Goal: Task Accomplishment & Management: Use online tool/utility

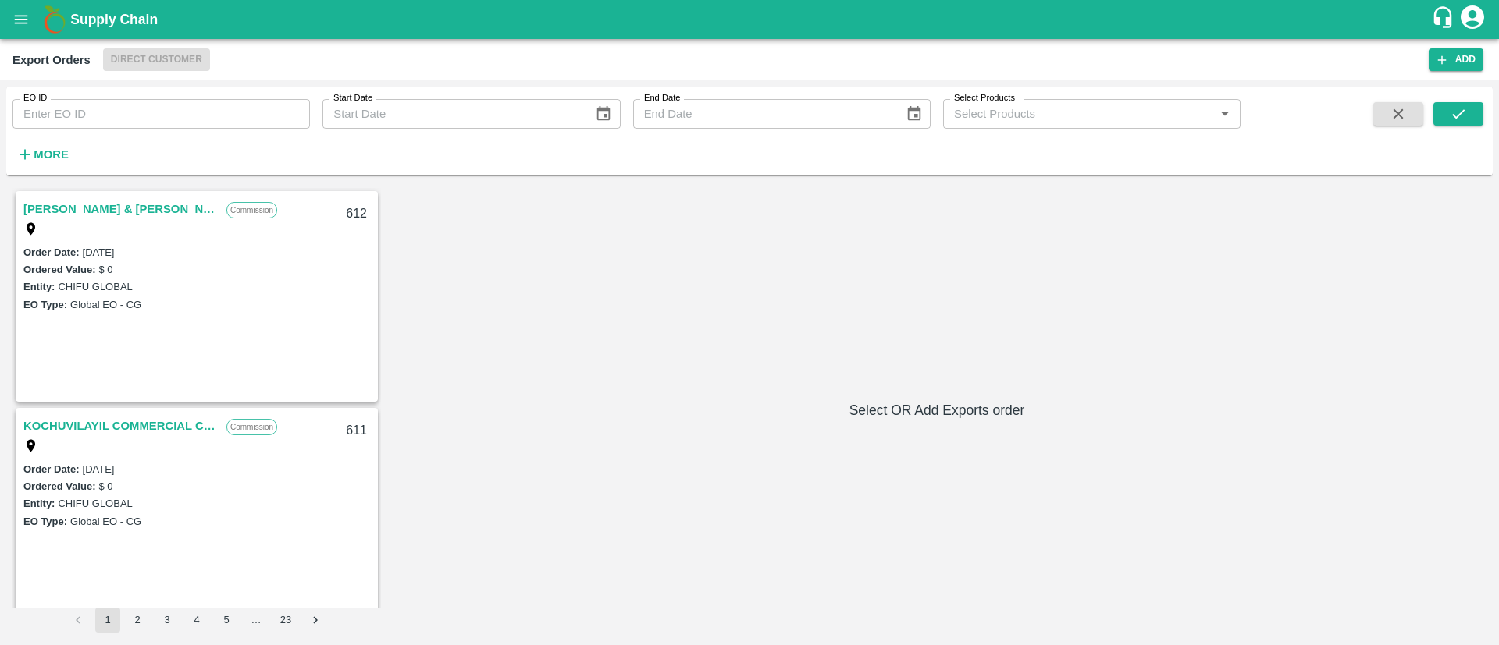
click at [5, 12] on button "open drawer" at bounding box center [21, 20] width 36 height 36
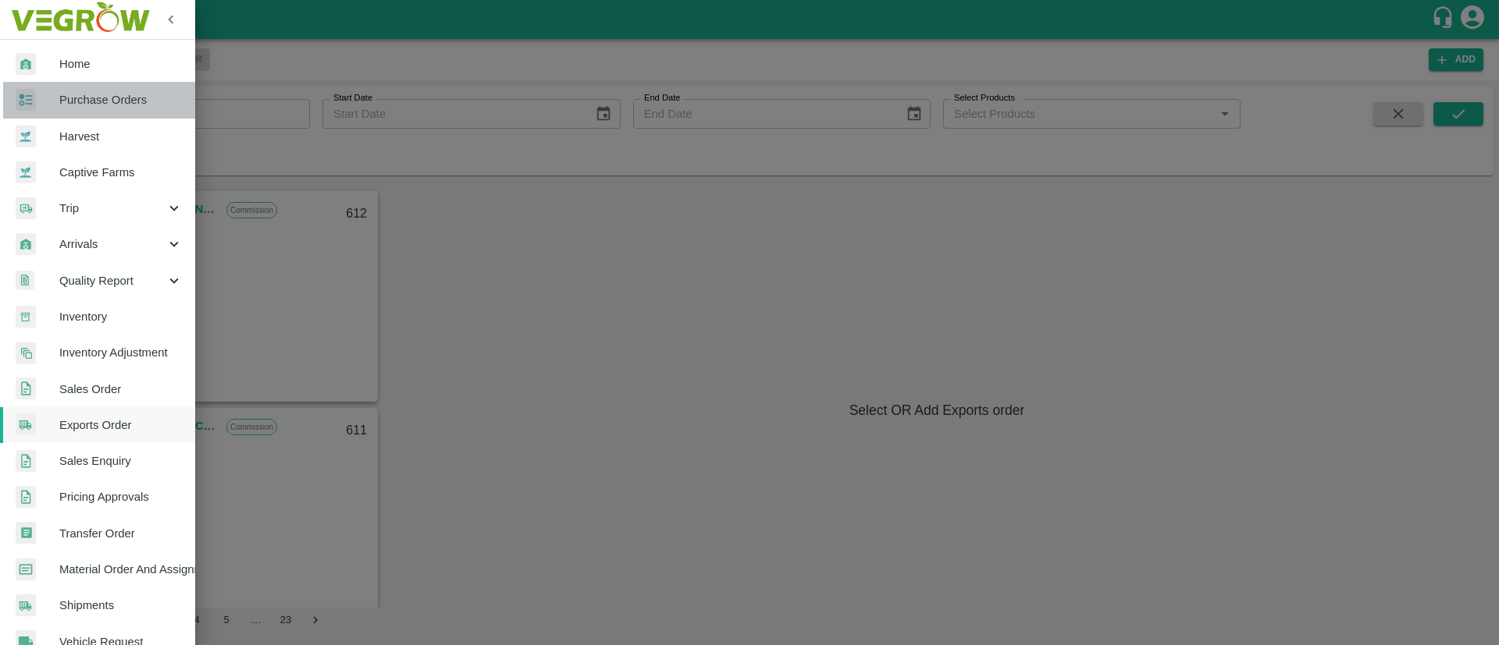
click at [124, 102] on span "Purchase Orders" at bounding box center [120, 99] width 123 height 17
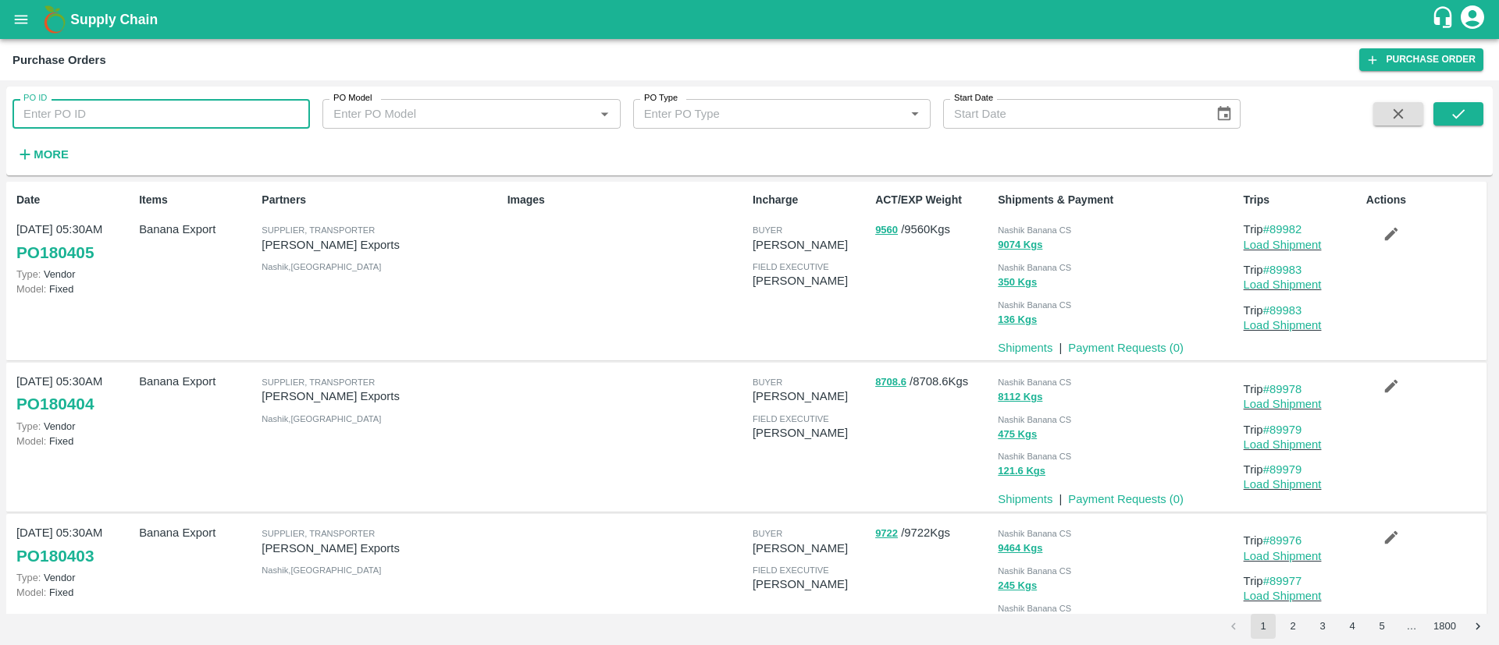
click at [112, 114] on input "PO ID" at bounding box center [160, 114] width 297 height 30
paste input "175398"
click at [1481, 112] on button "submit" at bounding box center [1458, 113] width 50 height 23
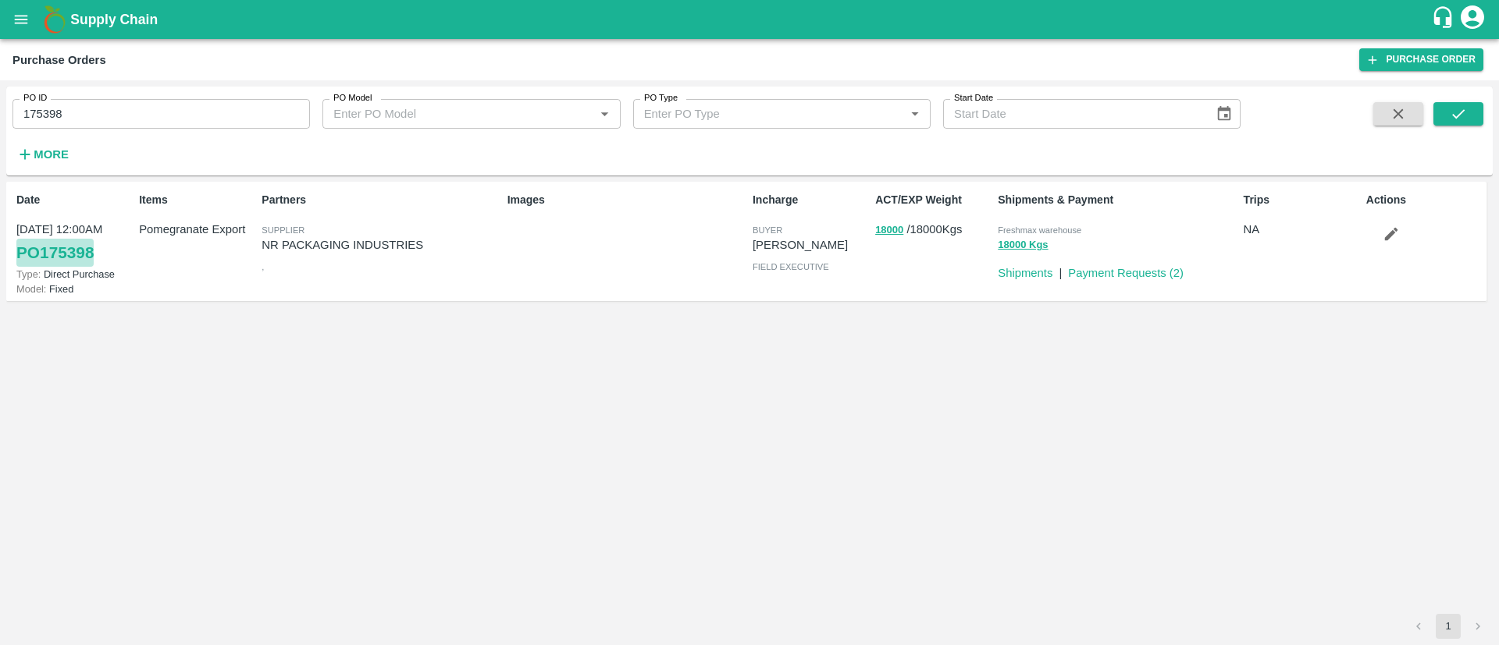
click at [55, 246] on link "PO 175398" at bounding box center [54, 253] width 77 height 28
click at [187, 113] on input "175398" at bounding box center [160, 114] width 297 height 30
paste input "text"
click at [1456, 120] on icon "submit" at bounding box center [1457, 113] width 17 height 17
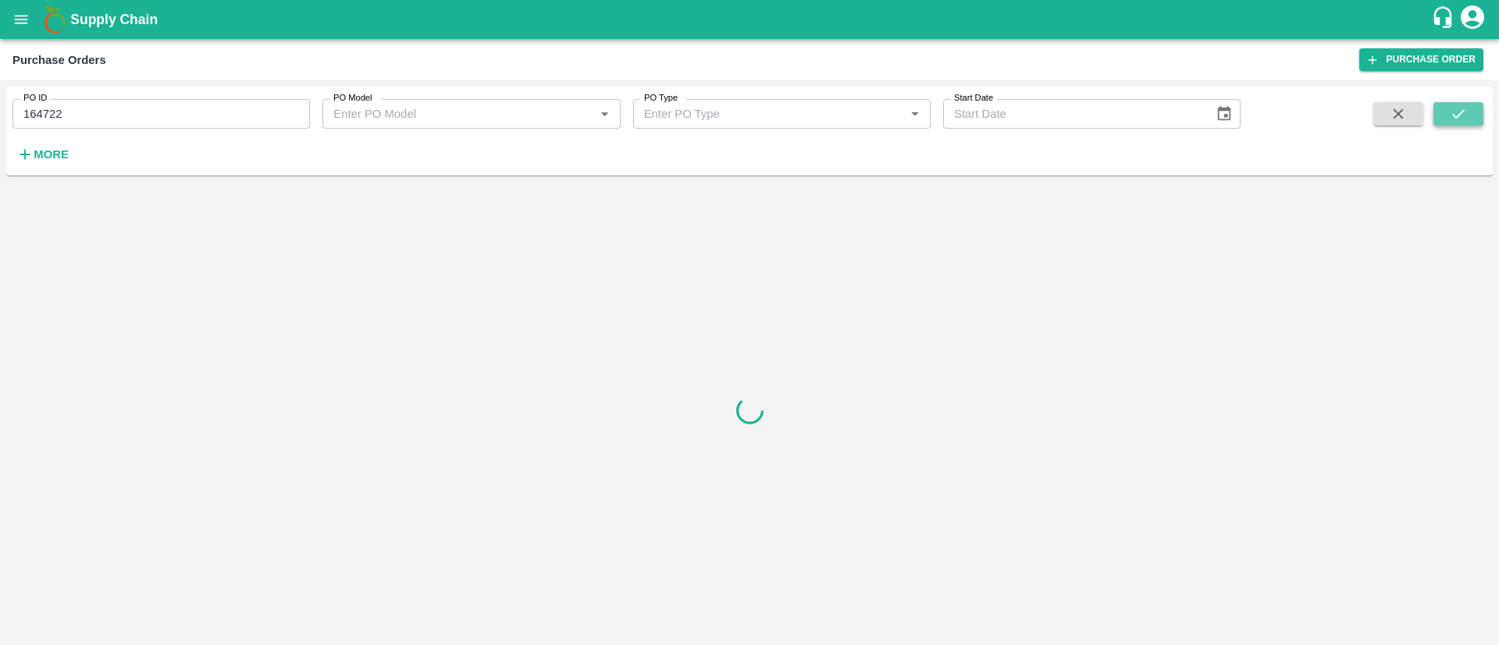
click at [1456, 120] on icon "submit" at bounding box center [1457, 113] width 17 height 17
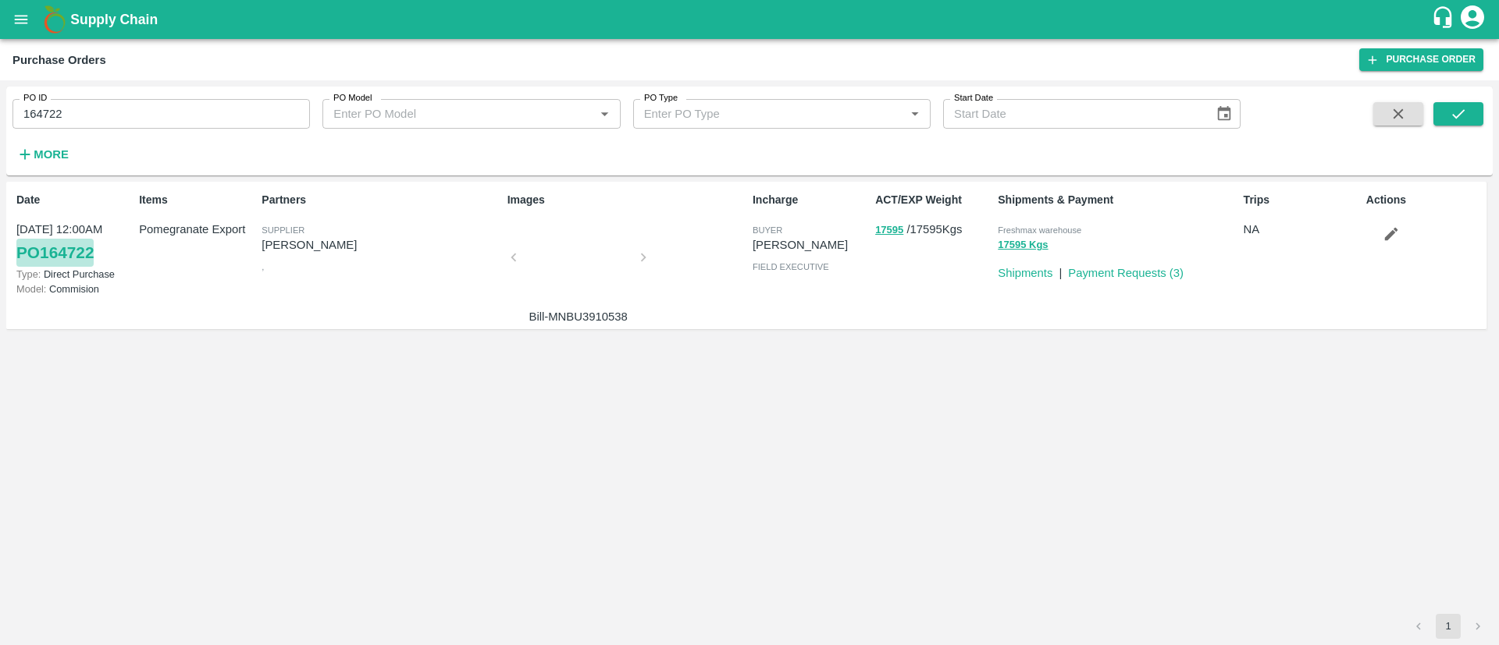
click at [69, 255] on link "PO 164722" at bounding box center [54, 253] width 77 height 28
click at [235, 117] on input "164722" at bounding box center [160, 114] width 297 height 30
click at [1453, 121] on icon "submit" at bounding box center [1457, 113] width 17 height 17
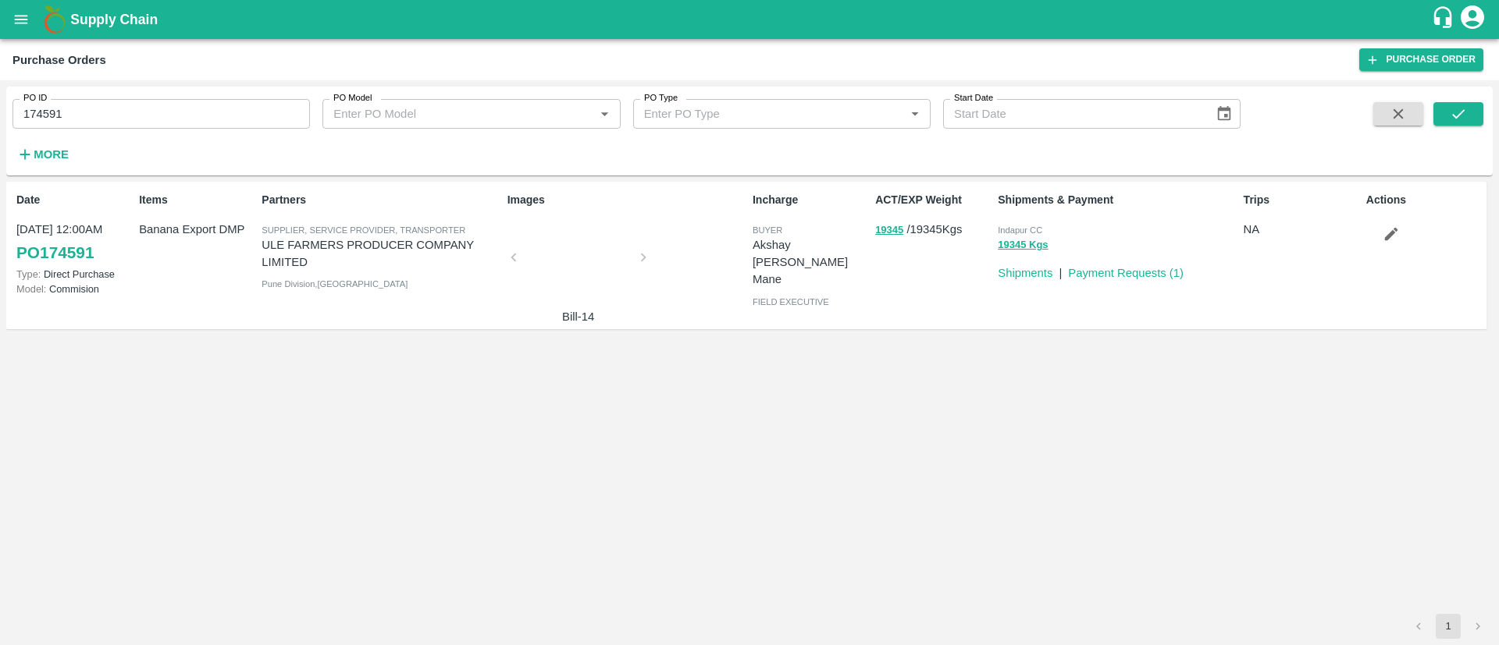
click at [48, 243] on link "PO 174591" at bounding box center [54, 253] width 77 height 28
click at [132, 111] on input "174591" at bounding box center [160, 114] width 297 height 30
paste input "text"
type input "177779"
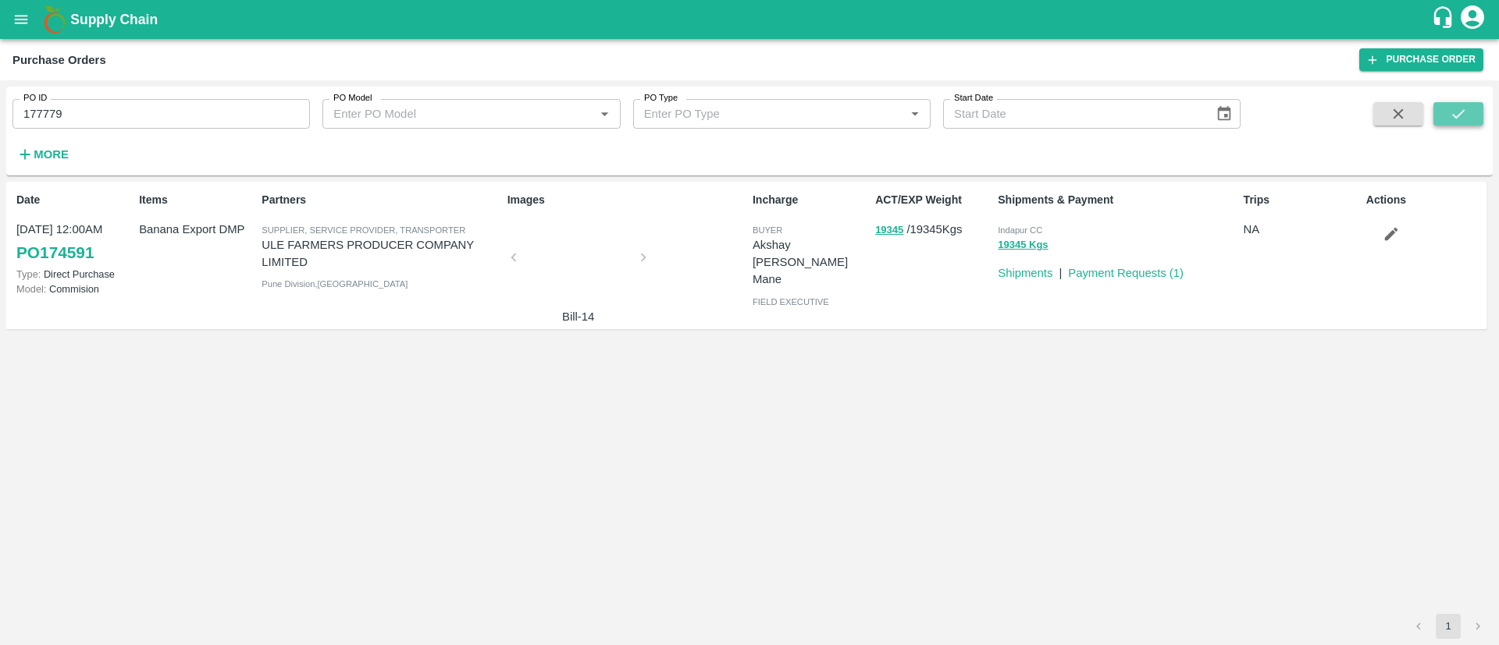
click at [1441, 112] on button "submit" at bounding box center [1458, 113] width 50 height 23
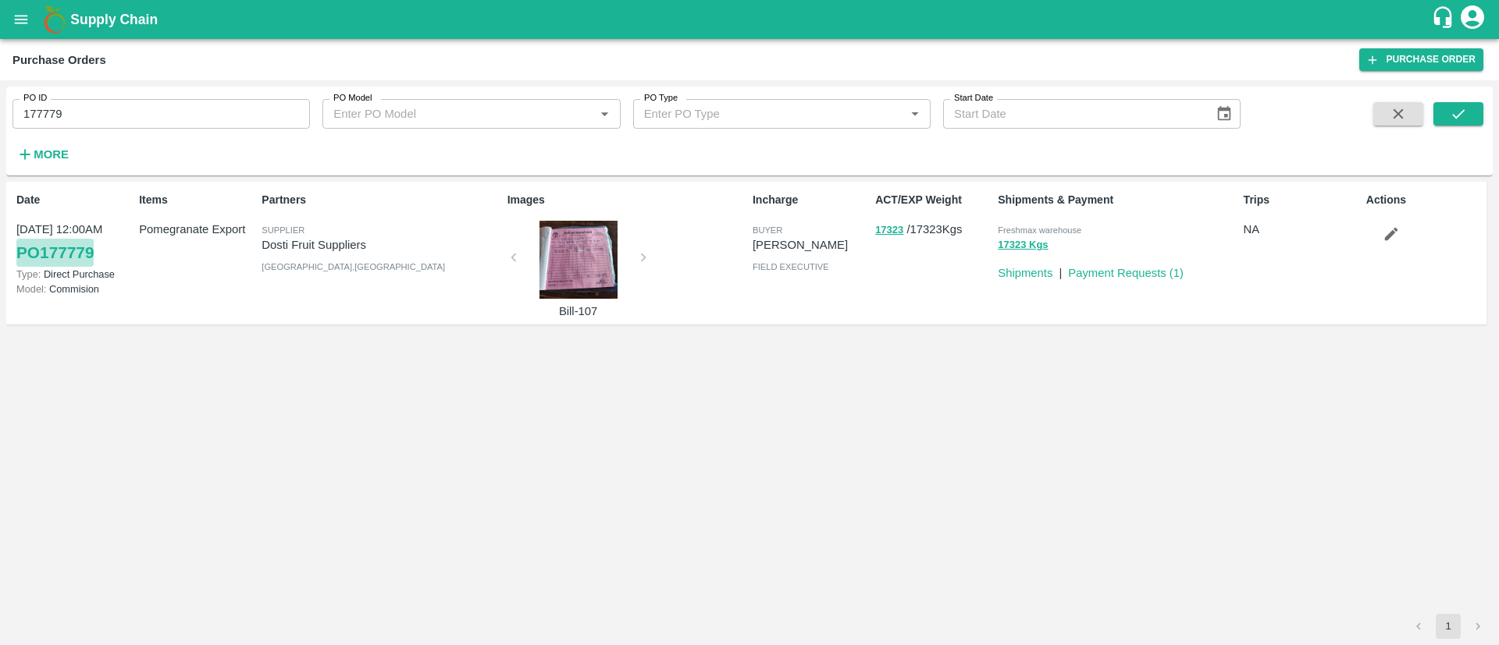
click at [41, 261] on link "PO 177779" at bounding box center [54, 253] width 77 height 28
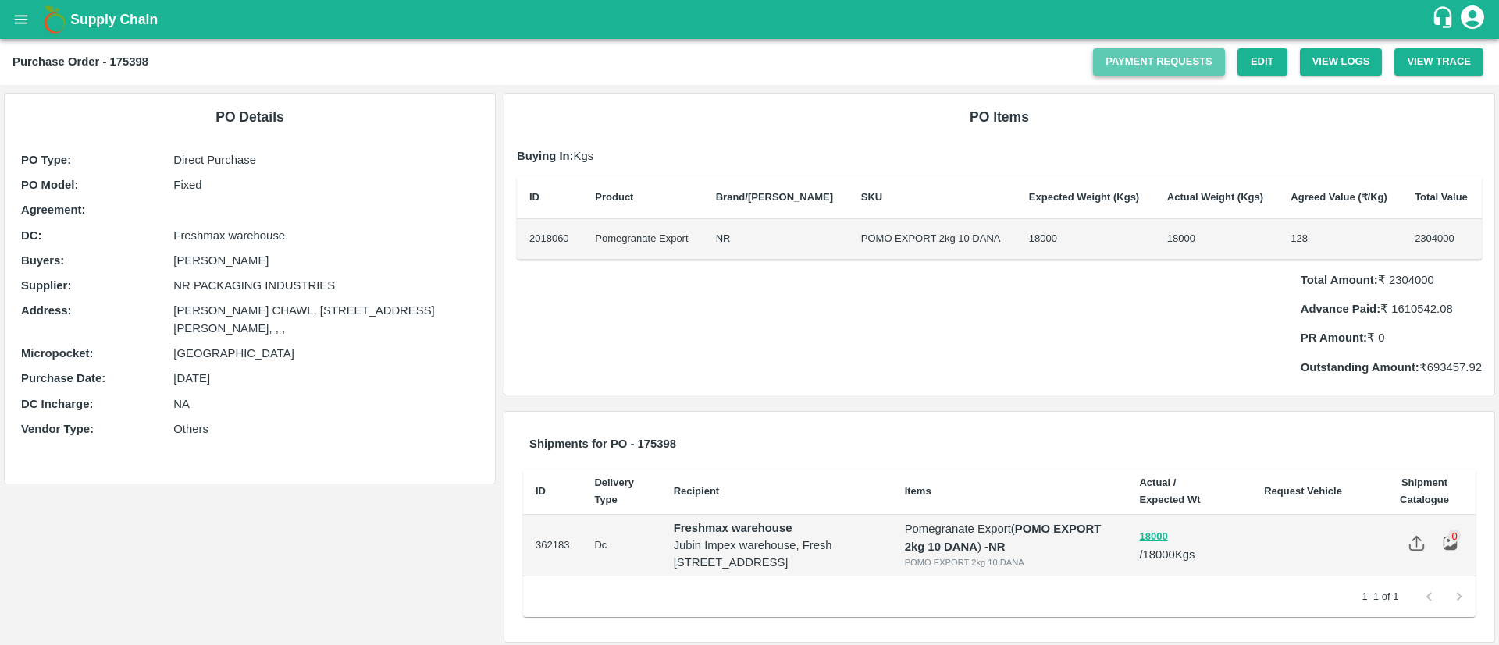
click at [1203, 58] on link "Payment Requests" at bounding box center [1159, 61] width 132 height 27
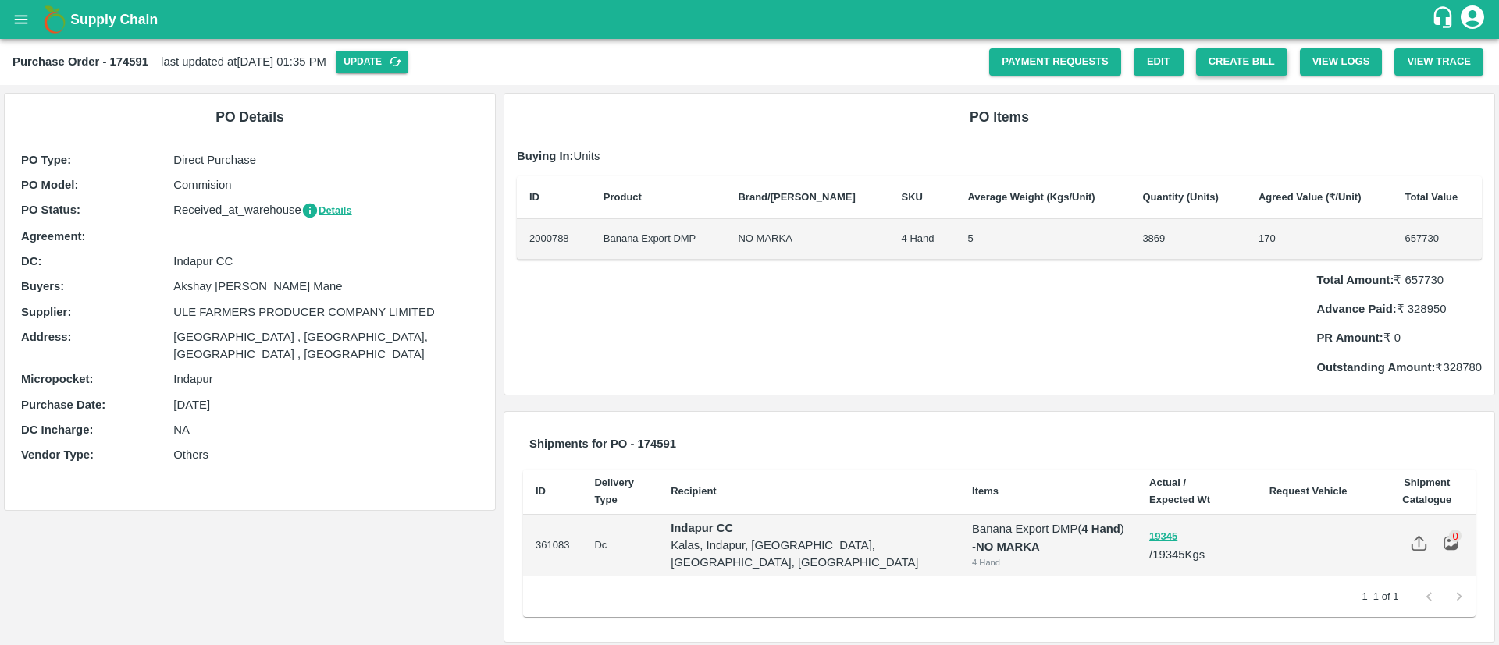
click at [1256, 52] on button "Create Bill" at bounding box center [1241, 61] width 91 height 27
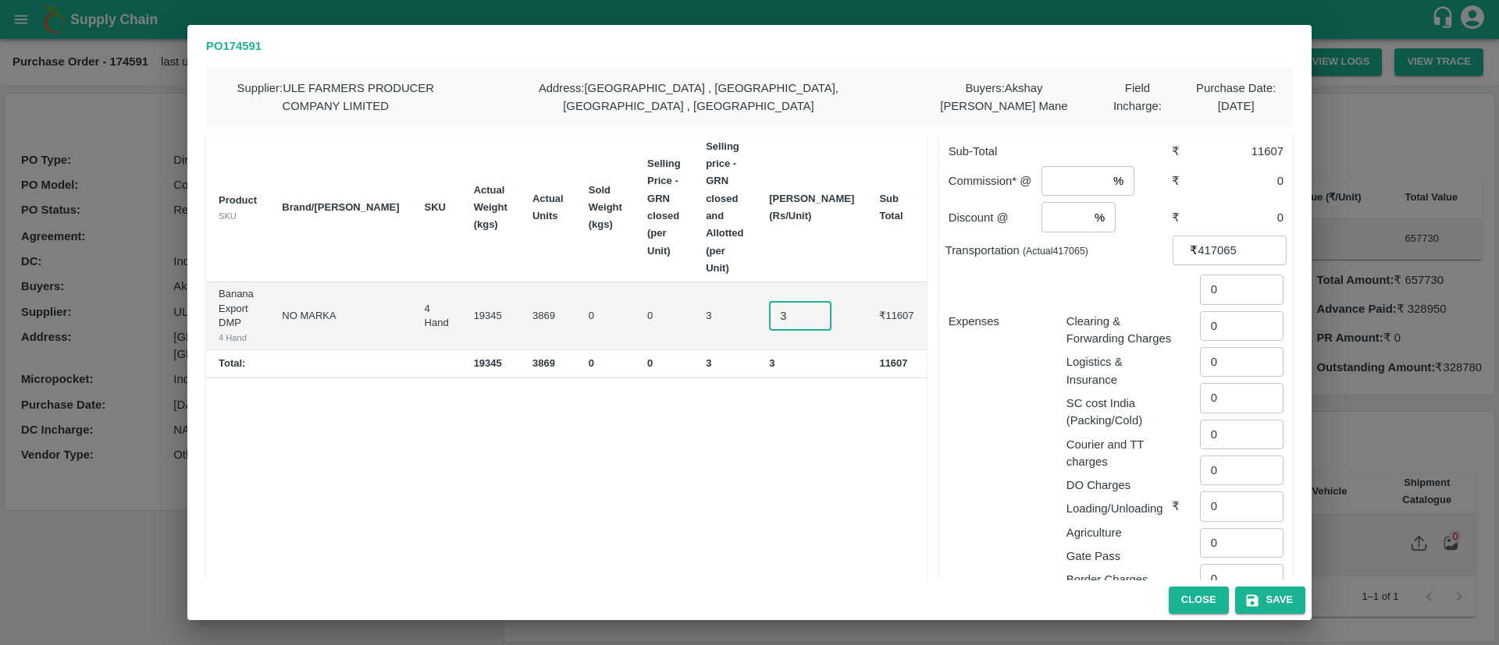
click at [812, 301] on input "3" at bounding box center [800, 316] width 62 height 30
click at [784, 416] on div "Product SKU Brand/Marka SKU Actual Weight (kgs) Actual Units Sold Weight (kgs) …" at bounding box center [566, 479] width 720 height 692
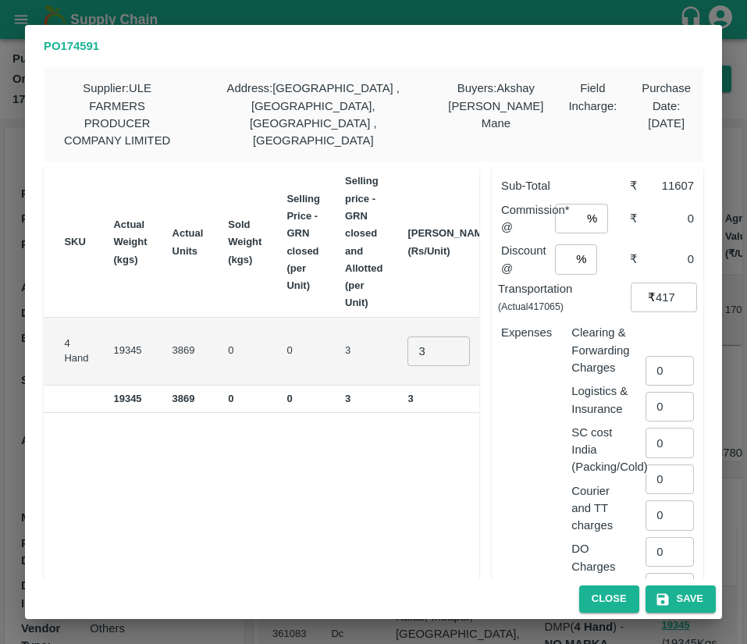
scroll to position [2, 0]
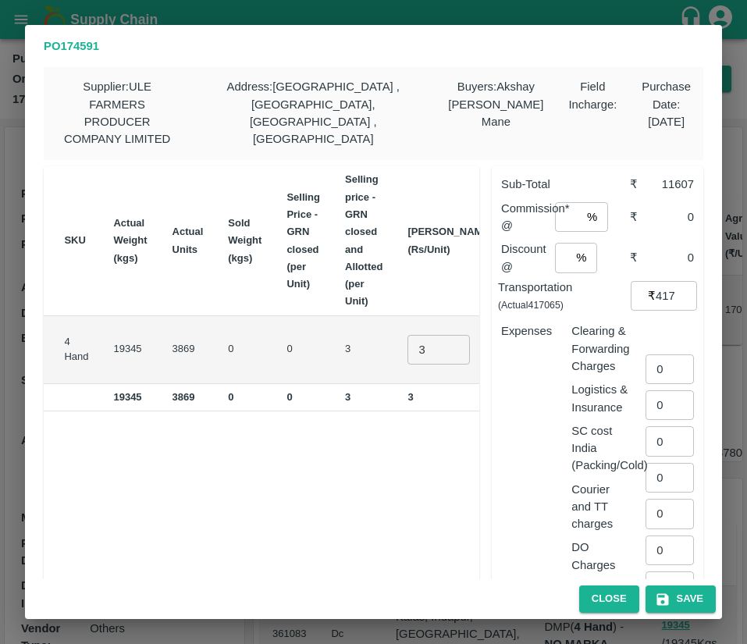
drag, startPoint x: 250, startPoint y: 415, endPoint x: 179, endPoint y: 485, distance: 99.3
click at [179, 485] on div "Product SKU Brand/Marka SKU Actual Weight (kgs) Actual Units Sold Weight (kgs) …" at bounding box center [262, 551] width 436 height 770
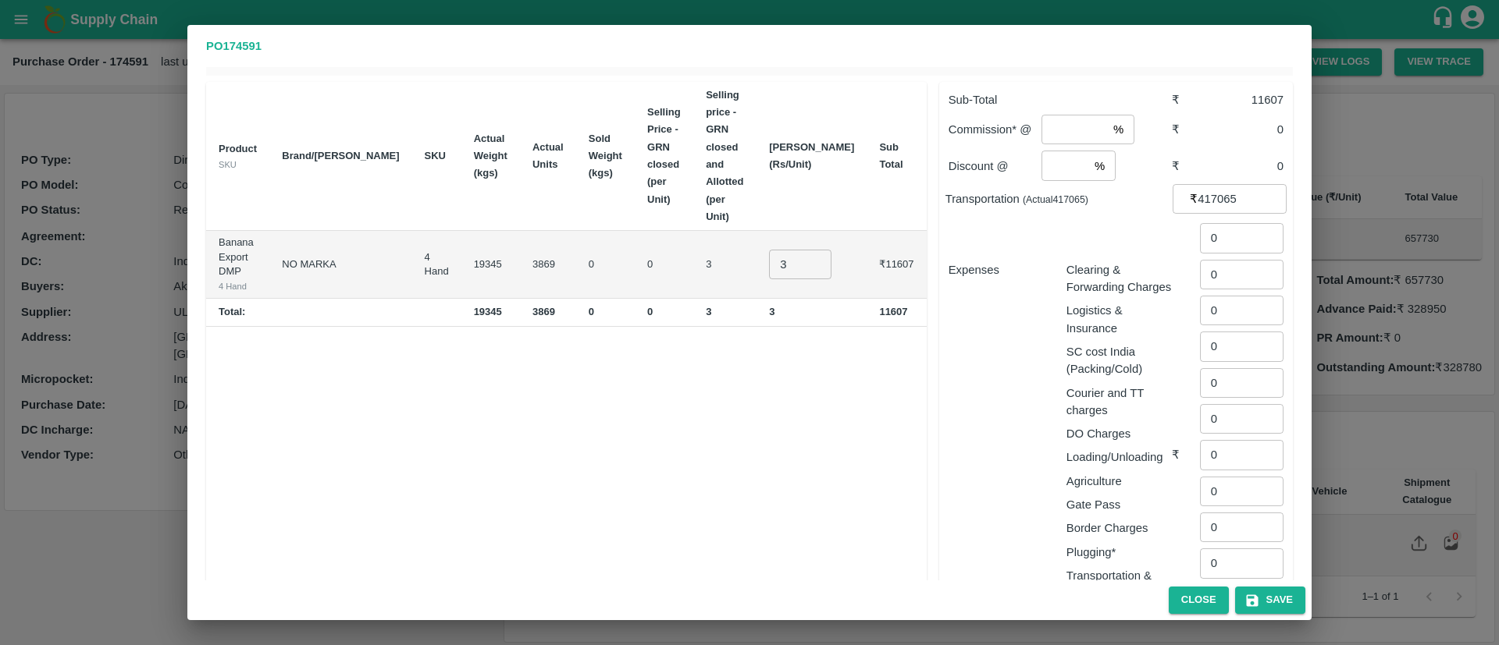
scroll to position [49, 0]
click at [1343, 51] on div "PO 174591 Supplier : ULE FARMERS PRODUCER COMPANY LIMITED Address : Mulegaon , …" at bounding box center [749, 322] width 1499 height 645
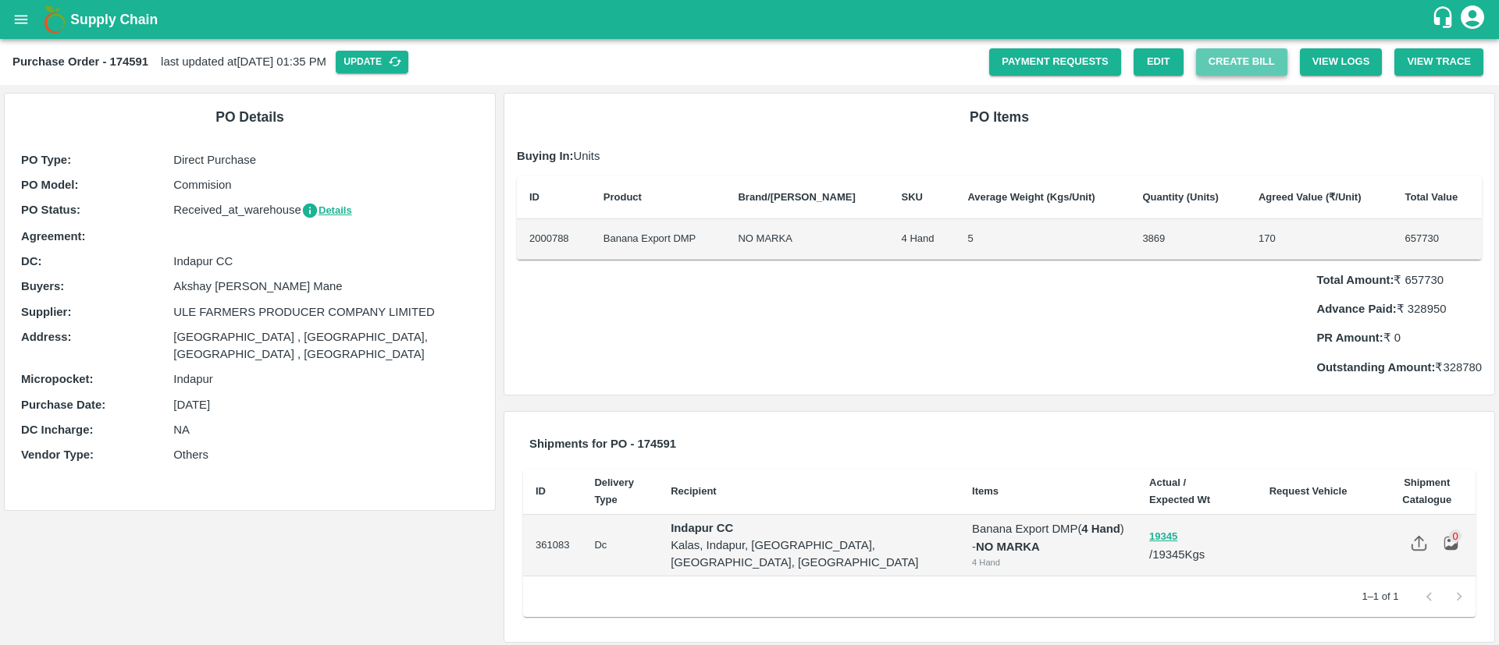
click at [1227, 64] on button "Create Bill" at bounding box center [1241, 61] width 91 height 27
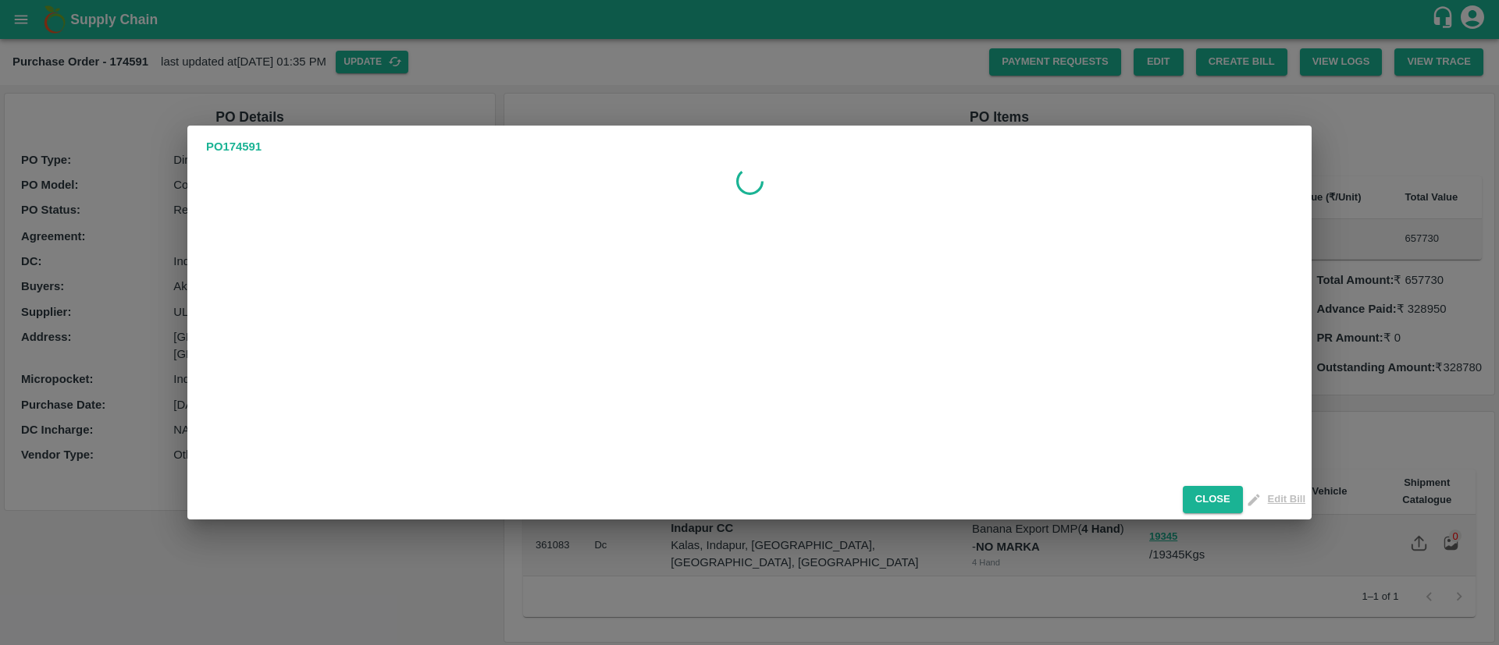
click at [879, 372] on div at bounding box center [749, 324] width 1124 height 312
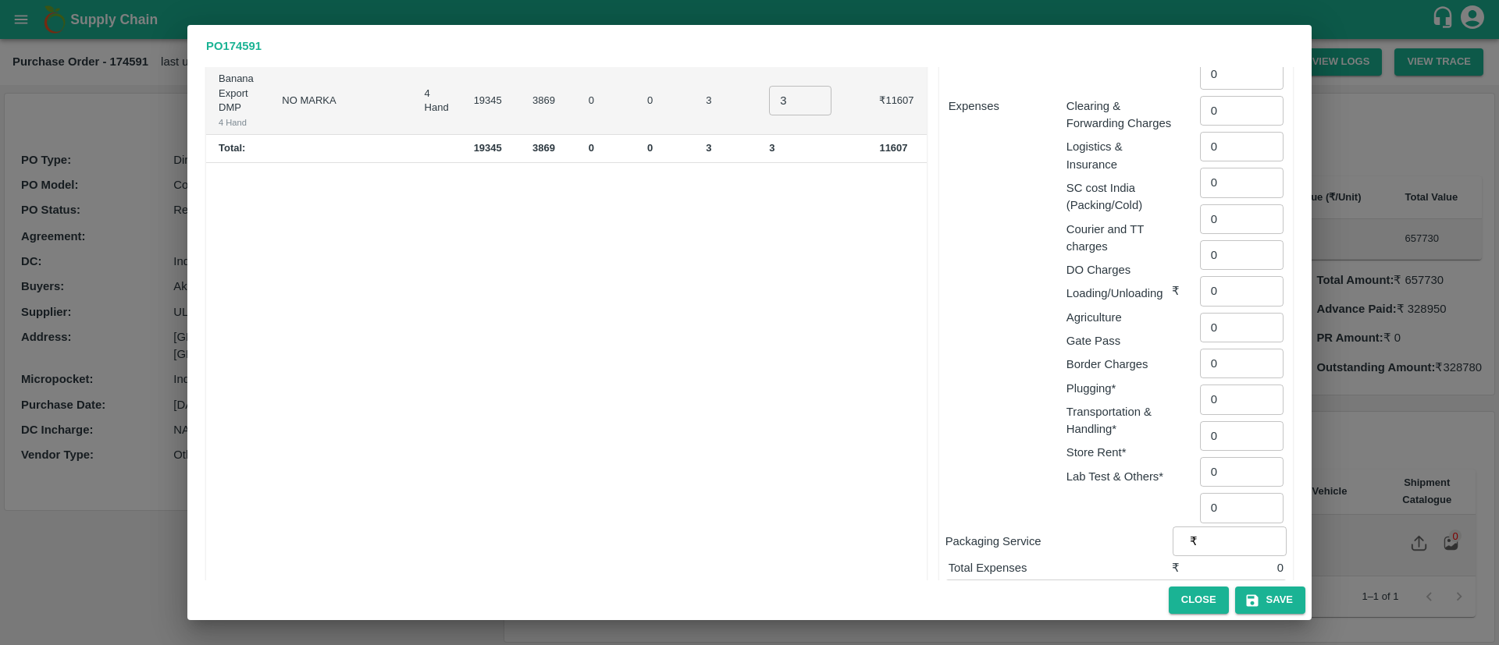
scroll to position [0, 0]
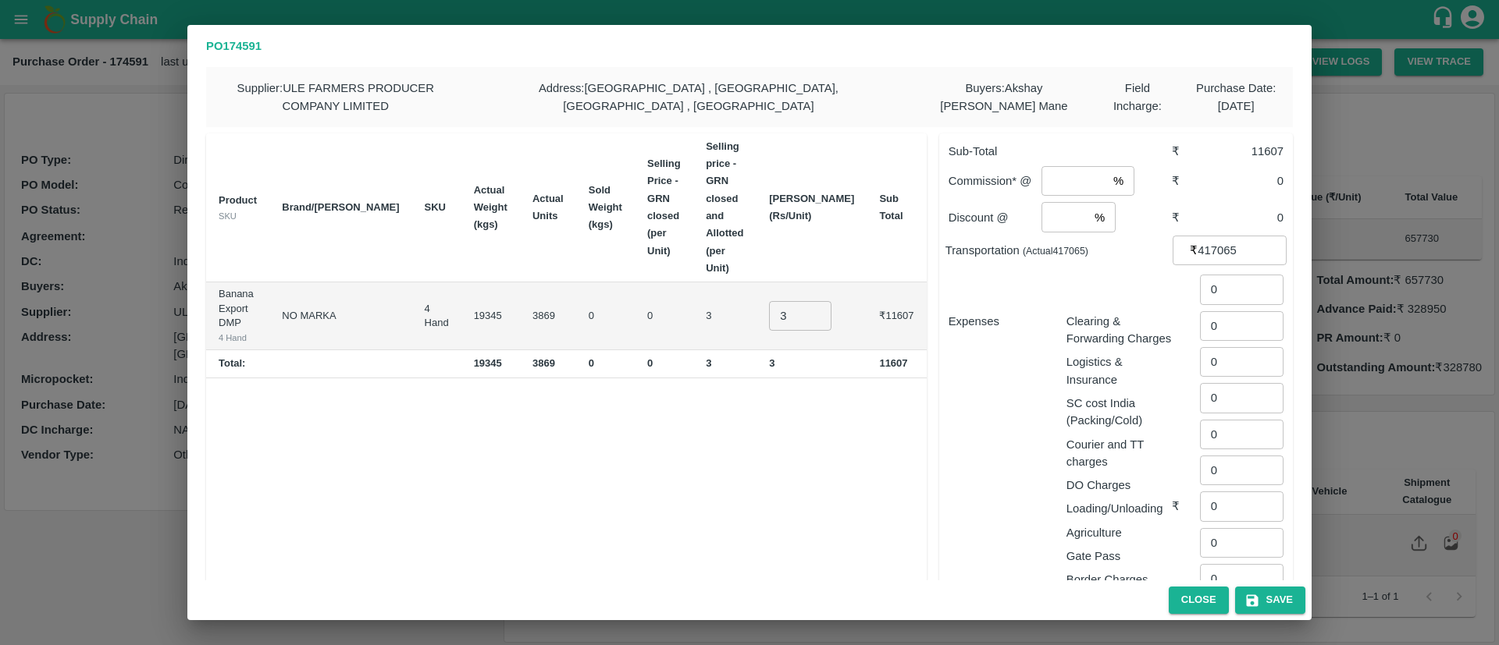
click at [1341, 215] on div "PO 174591 Supplier : ULE FARMERS PRODUCER COMPANY LIMITED Address : Mulegaon , …" at bounding box center [749, 322] width 1499 height 645
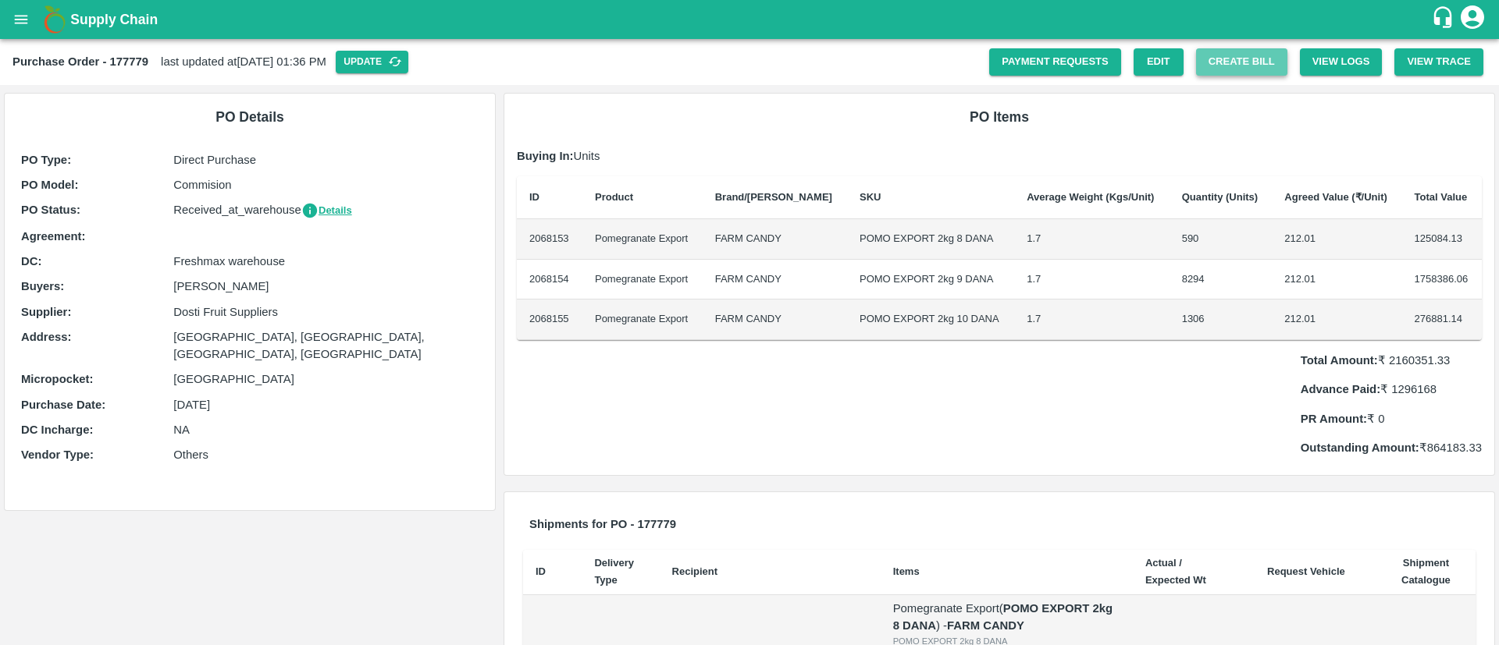
click at [1218, 62] on button "Create Bill" at bounding box center [1241, 61] width 91 height 27
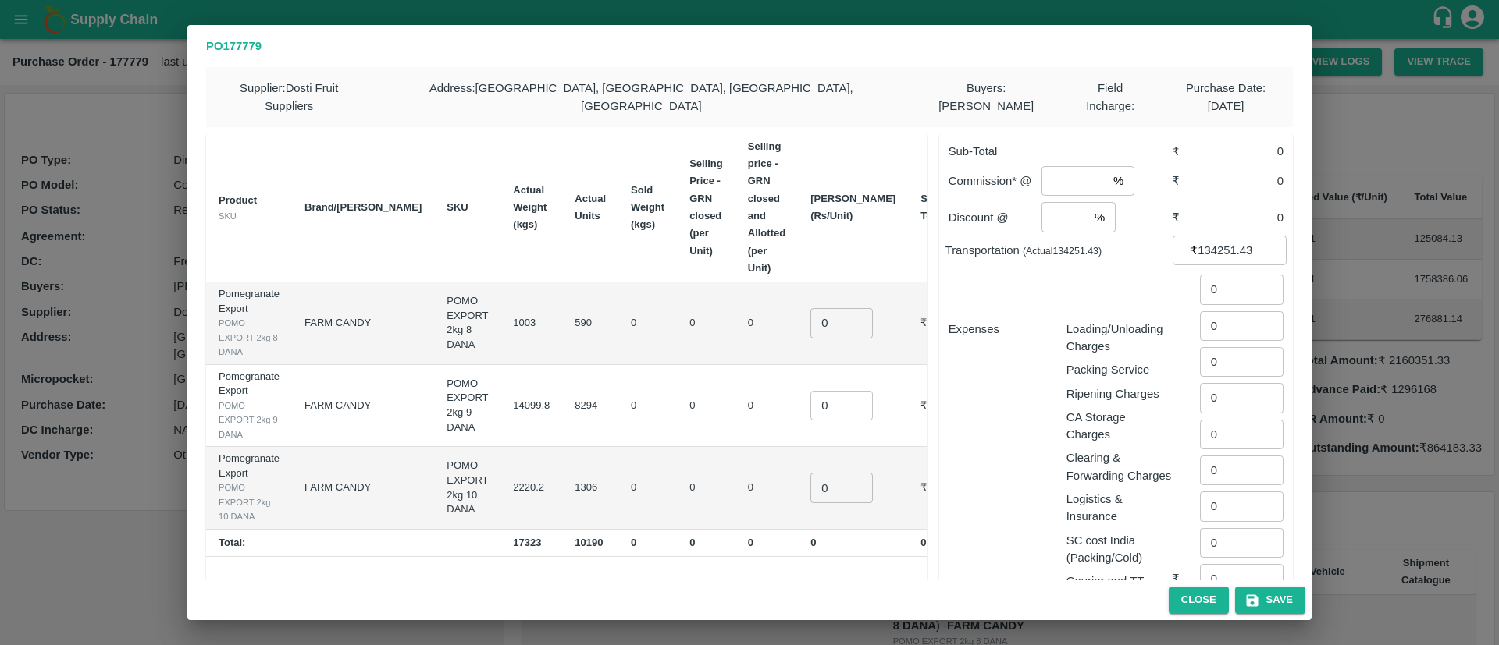
click at [1395, 246] on div "PO 177779 Supplier : Dosti Fruit Suppliers Address : [GEOGRAPHIC_DATA], [GEOGRA…" at bounding box center [749, 322] width 1499 height 645
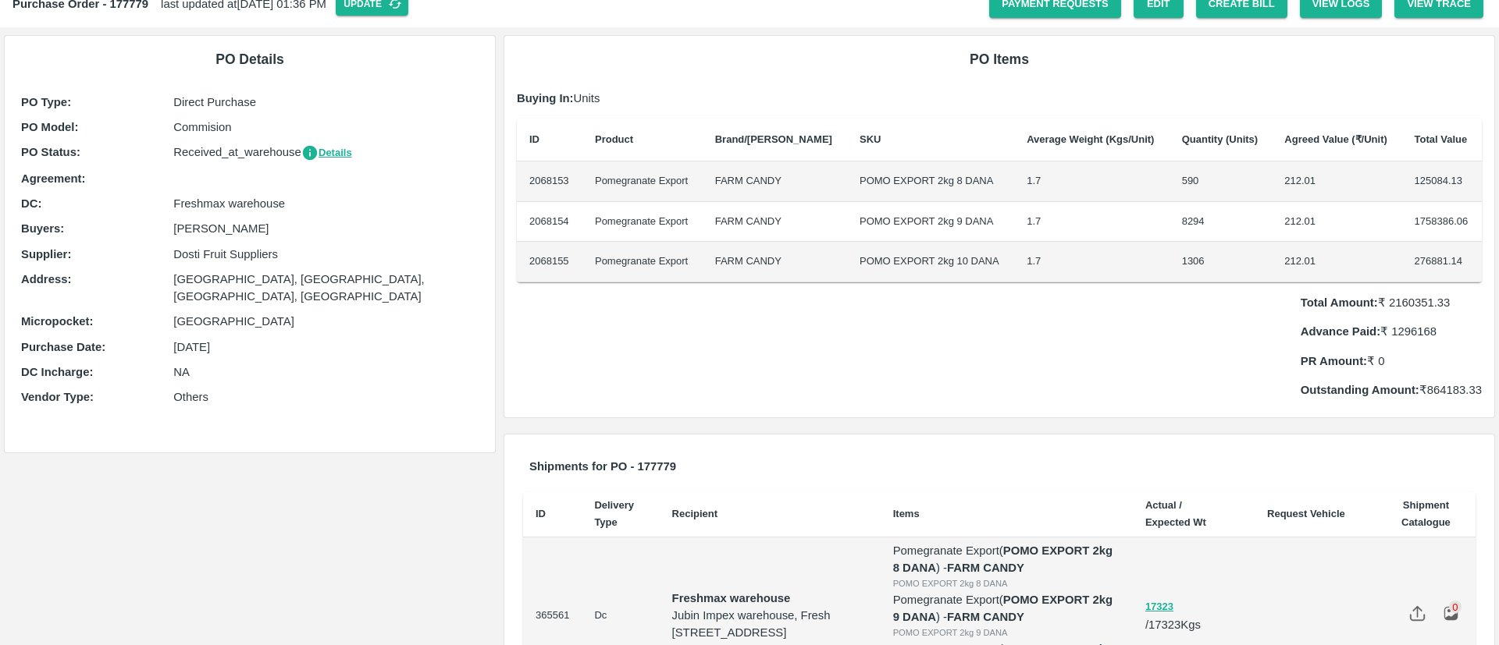
scroll to position [56, 0]
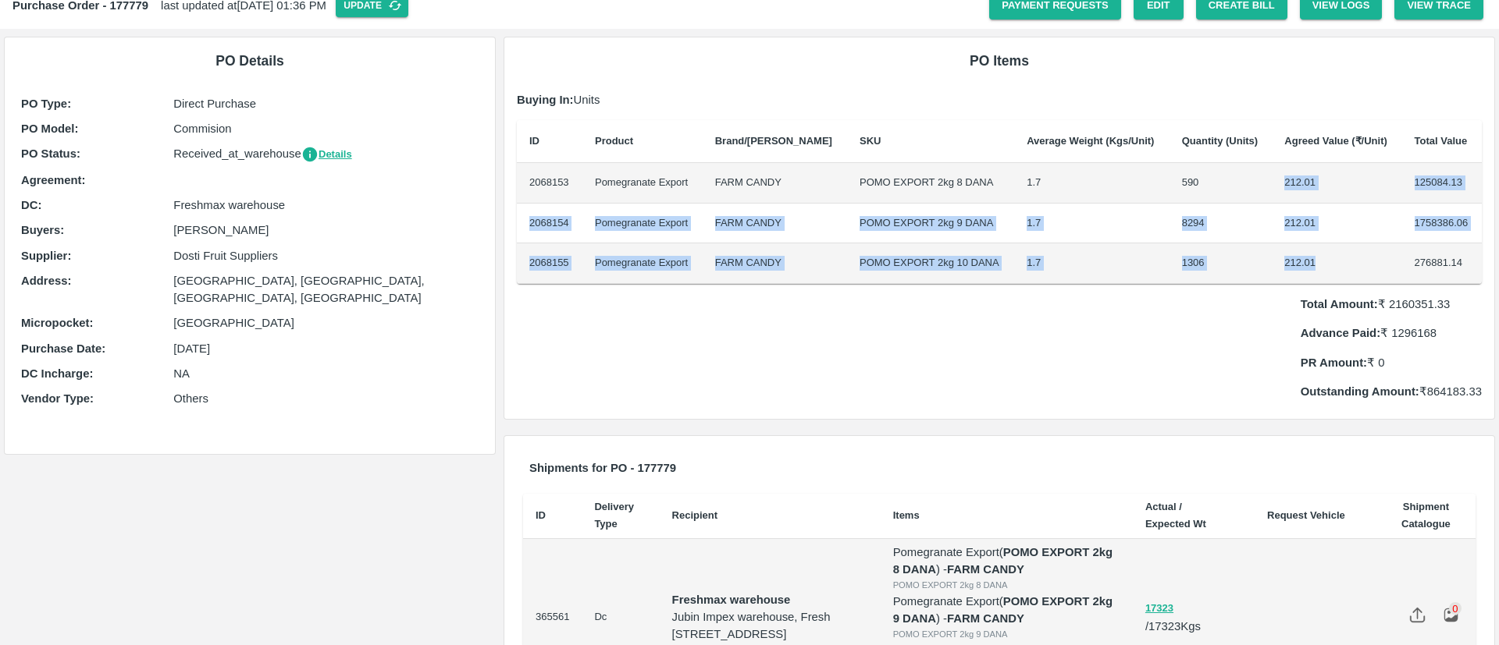
drag, startPoint x: 1270, startPoint y: 181, endPoint x: 1303, endPoint y: 247, distance: 74.0
click at [1303, 247] on tbody "2068153 Pomegranate Export FARM [PERSON_NAME] EXPORT 2kg 8 [PERSON_NAME] 1.7 59…" at bounding box center [999, 223] width 965 height 121
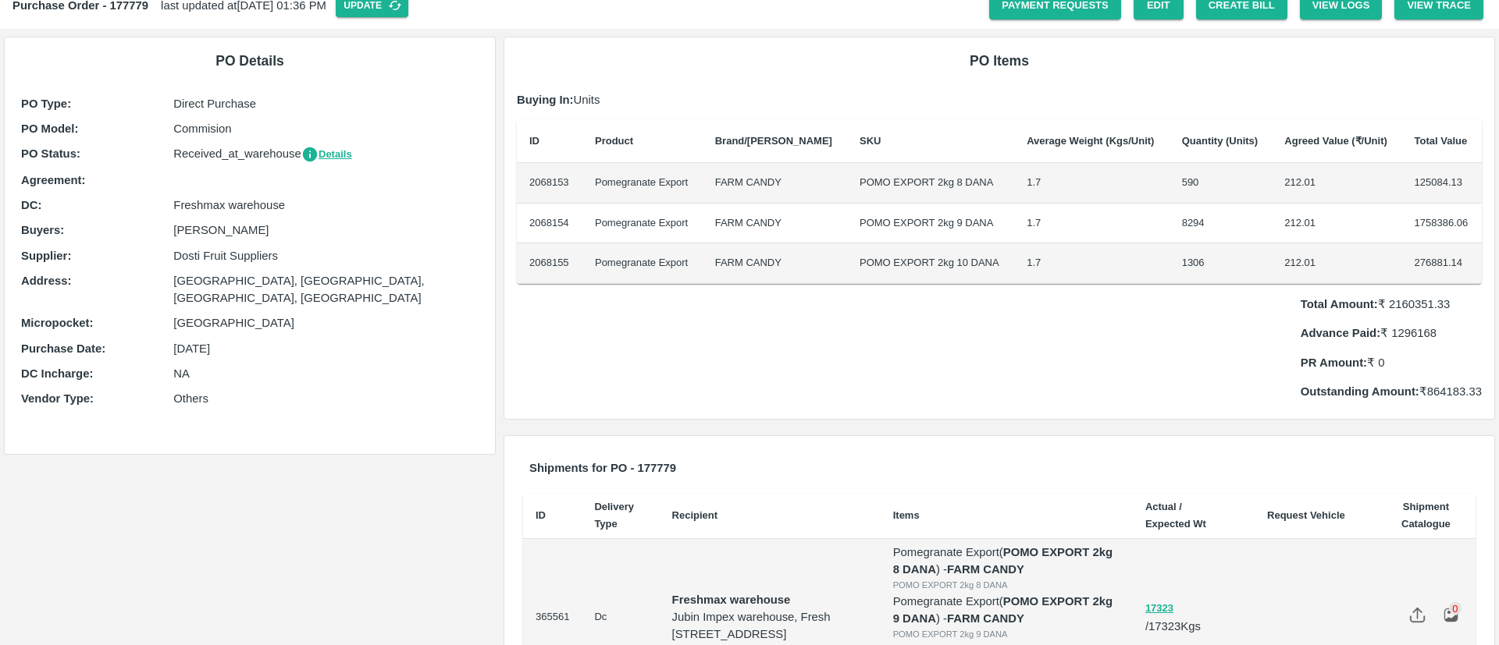
click at [1219, 311] on div "Total Amount: ₹ 2160351.33 Advance Paid: ₹ 1296168 PR Amount: ₹ 0 Outstanding A…" at bounding box center [999, 342] width 965 height 116
drag, startPoint x: 1388, startPoint y: 310, endPoint x: 1392, endPoint y: 343, distance: 33.1
click at [1392, 343] on div "Total Amount: ₹ 2160351.33 Advance Paid: ₹ 1296168 PR Amount: ₹ 0 Outstanding A…" at bounding box center [1390, 342] width 181 height 116
click at [1176, 330] on div "Total Amount: ₹ 2160351.33 Advance Paid: ₹ 1296168 PR Amount: ₹ 0 Outstanding A…" at bounding box center [999, 342] width 965 height 116
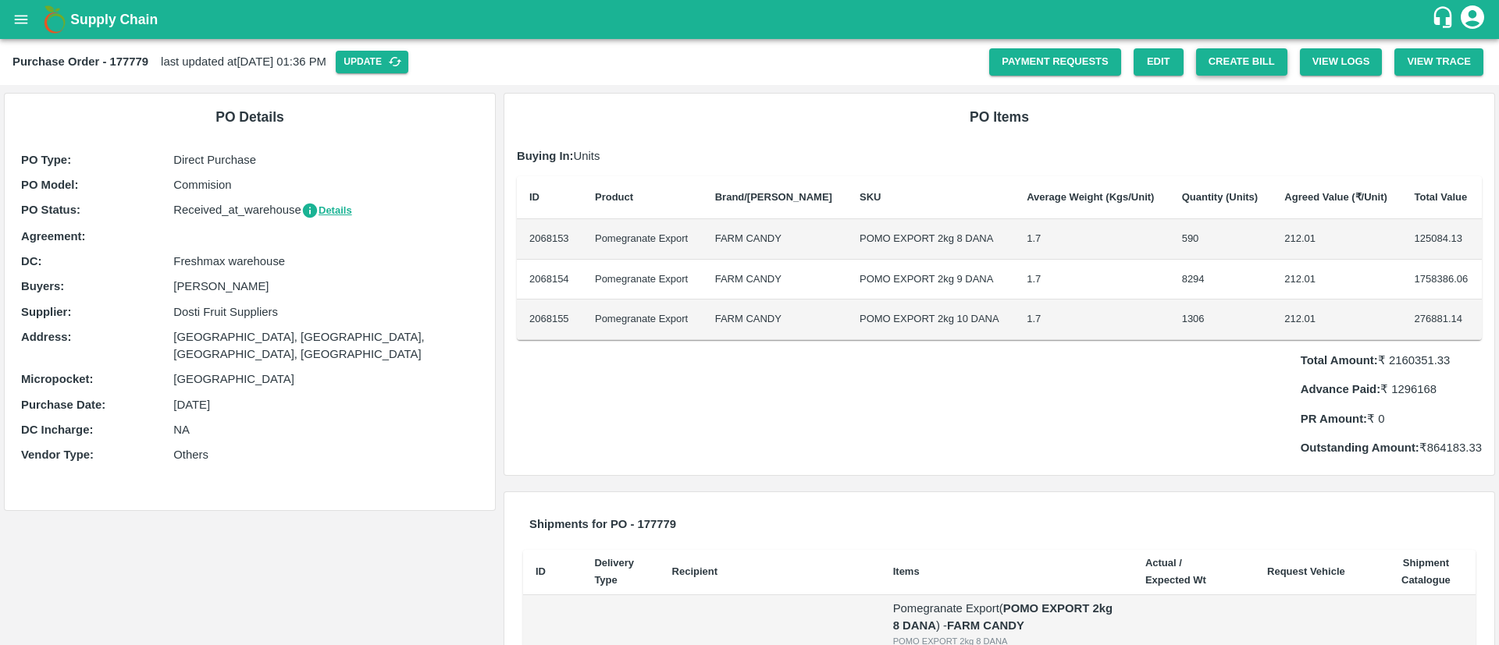
click at [1239, 67] on button "Create Bill" at bounding box center [1241, 61] width 91 height 27
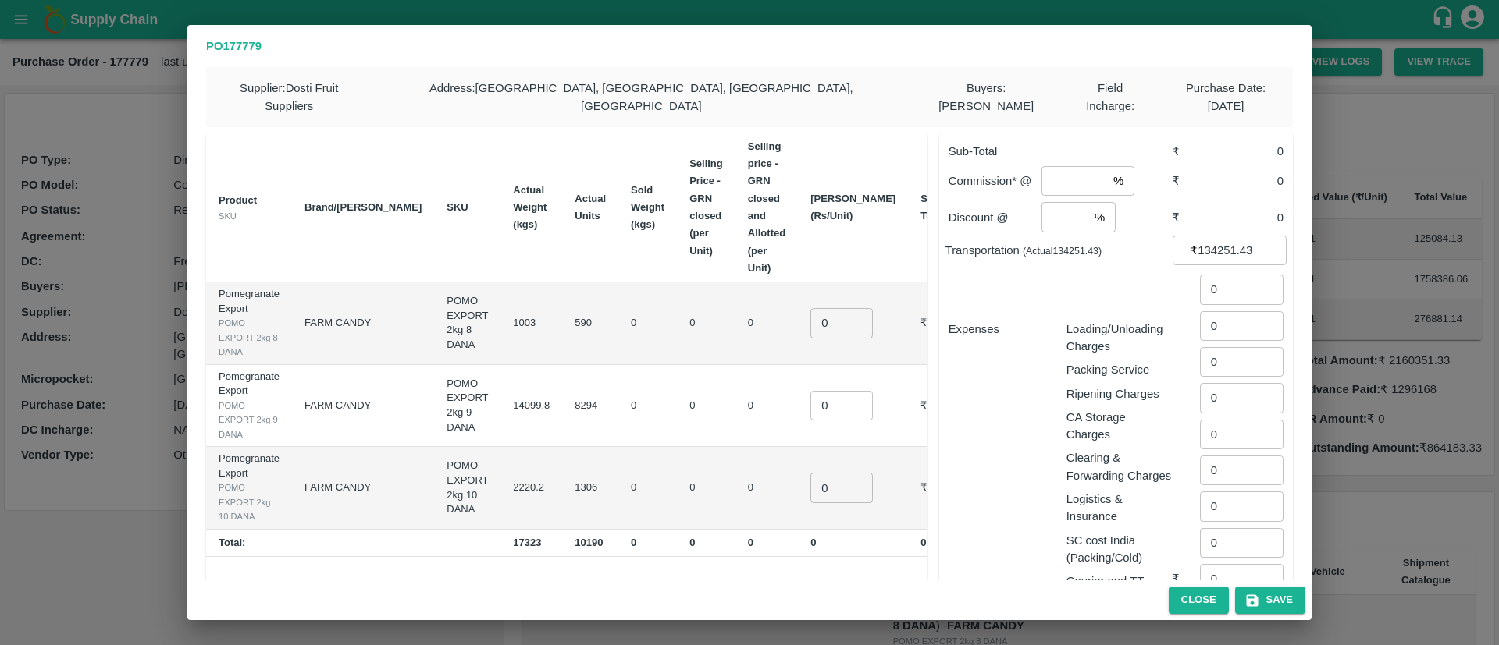
click at [1320, 154] on div "PO 177779 Supplier : Dosti Fruit Suppliers Address : [GEOGRAPHIC_DATA], [GEOGRA…" at bounding box center [749, 322] width 1499 height 645
